Goal: Task Accomplishment & Management: Use online tool/utility

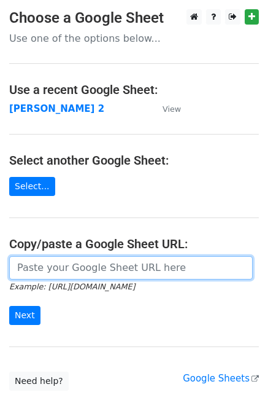
click at [44, 269] on input "url" at bounding box center [131, 267] width 244 height 23
type input "https://docs.google.com/spreadsheets/d/1ZDlVQjaDibfPTpoRrnWj8pjn7YSOO7xEi0WZbgJ…"
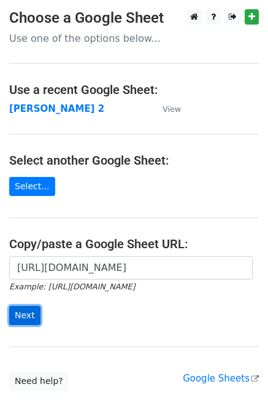
click at [19, 313] on input "Next" at bounding box center [24, 315] width 31 height 19
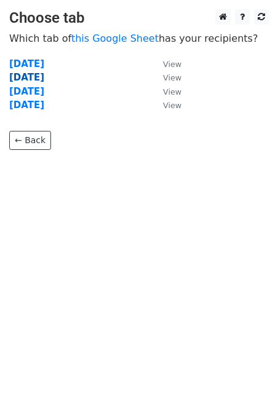
click at [29, 76] on strong "Wednesday" at bounding box center [26, 77] width 35 height 11
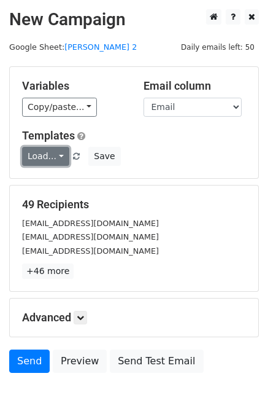
click at [43, 154] on link "Load..." at bounding box center [45, 156] width 47 height 19
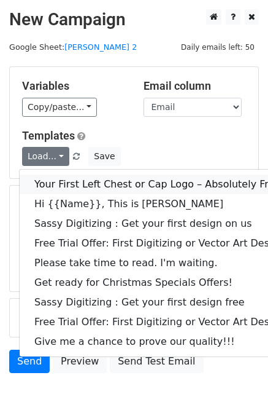
click at [60, 186] on link "Your First Left Chest or Cap Logo – Absolutely Free" at bounding box center [177, 184] width 315 height 20
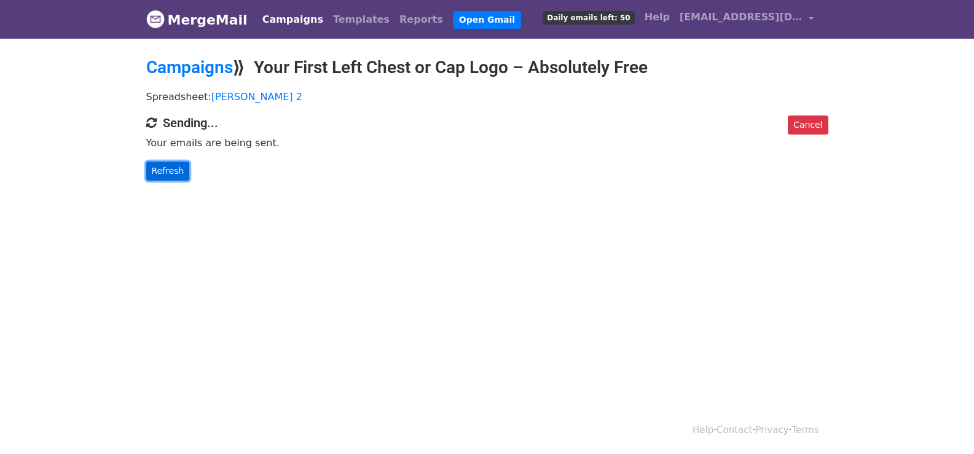
click at [172, 164] on link "Refresh" at bounding box center [168, 171] width 44 height 19
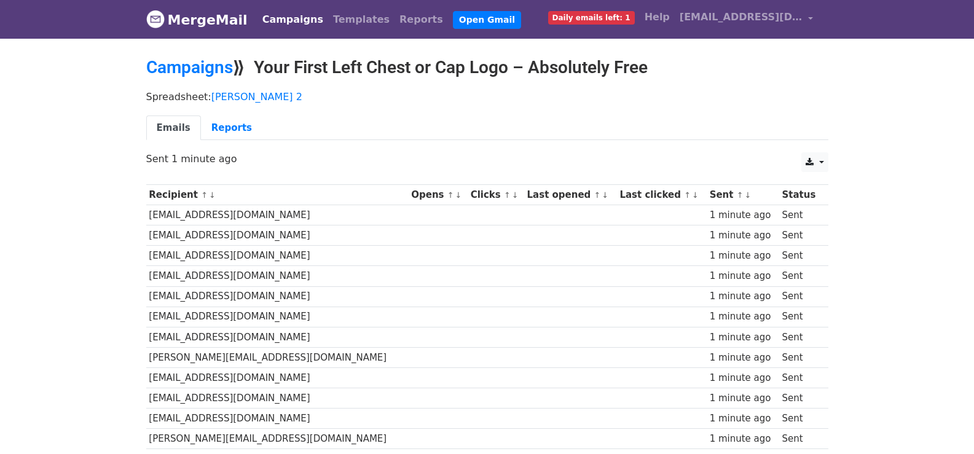
scroll to position [856, 0]
